Goal: Find specific page/section: Find specific page/section

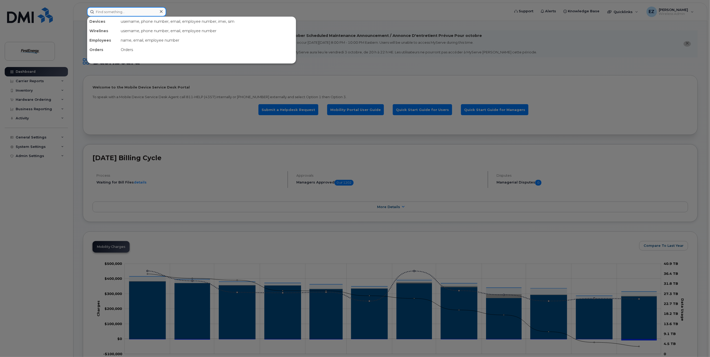
click at [122, 11] on input at bounding box center [126, 11] width 79 height 9
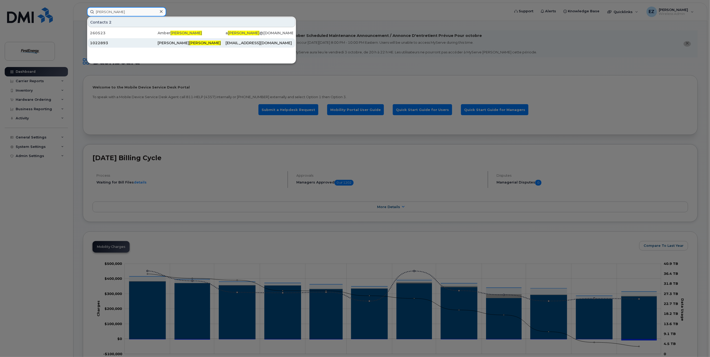
type input "[PERSON_NAME]"
click at [113, 43] on div "1022893" at bounding box center [124, 42] width 68 height 5
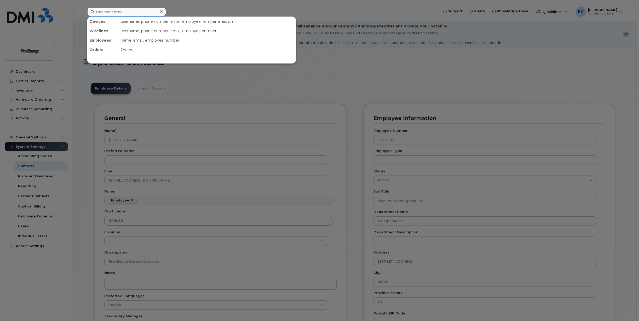
click at [116, 13] on input at bounding box center [126, 11] width 79 height 9
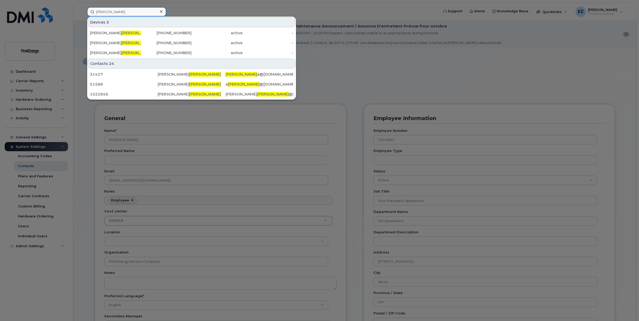
drag, startPoint x: 116, startPoint y: 11, endPoint x: 84, endPoint y: 9, distance: 32.2
click at [85, 10] on div "[PERSON_NAME] Devices 3 [PERSON_NAME] A [PERSON_NAME] [PHONE_NUMBER] active - […" at bounding box center [261, 11] width 357 height 9
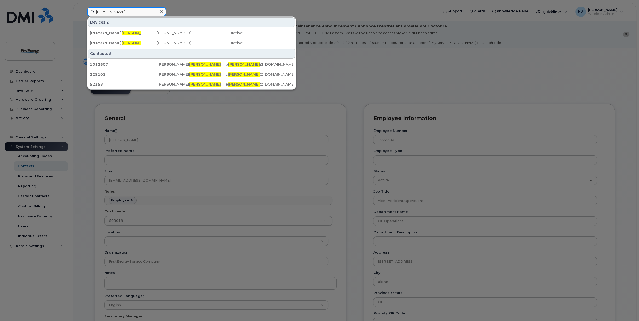
drag, startPoint x: 122, startPoint y: 10, endPoint x: 63, endPoint y: 10, distance: 58.6
click at [83, 10] on div "[PERSON_NAME] Devices 2 [PERSON_NAME] [PHONE_NUMBER] active - [PERSON_NAME] [PH…" at bounding box center [261, 11] width 357 height 9
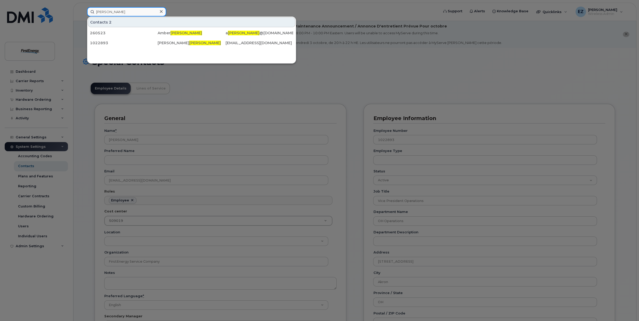
type input "[PERSON_NAME]"
